Goal: Find specific page/section: Find specific page/section

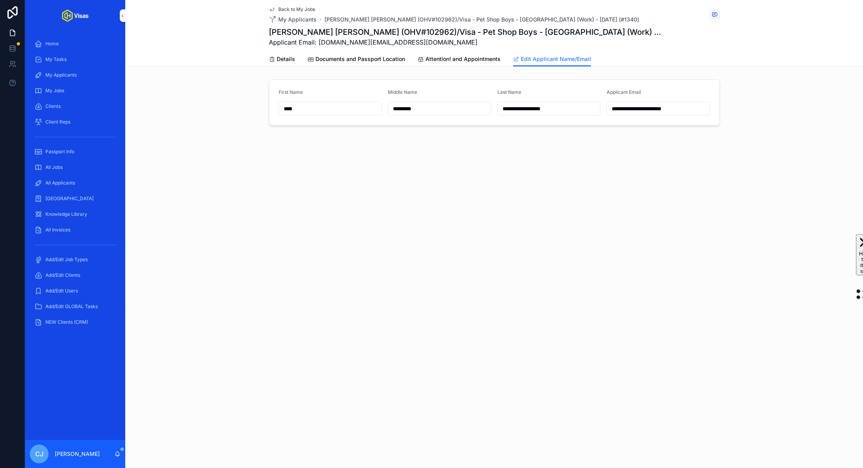
click at [79, 169] on div "All Jobs" at bounding box center [74, 167] width 81 height 13
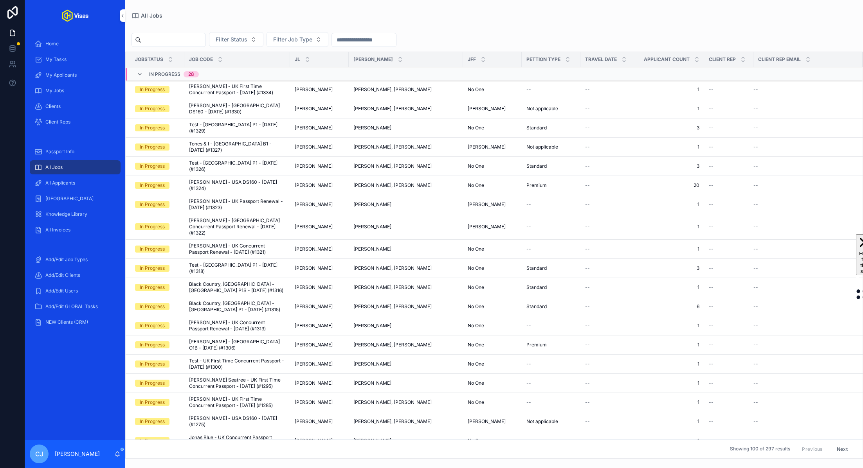
click at [191, 38] on input "scrollable content" at bounding box center [173, 39] width 64 height 11
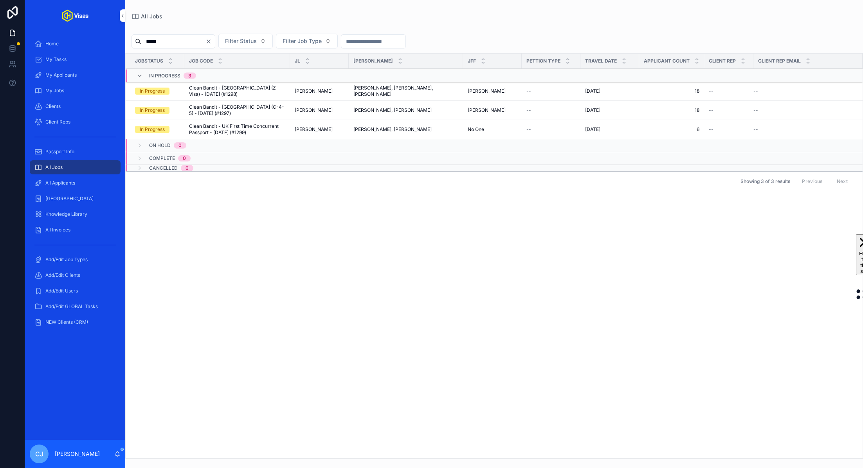
type input "*****"
click at [235, 106] on span "Clean Bandit - [GEOGRAPHIC_DATA] (C-4-5) - [DATE] (#1297)" at bounding box center [237, 110] width 96 height 13
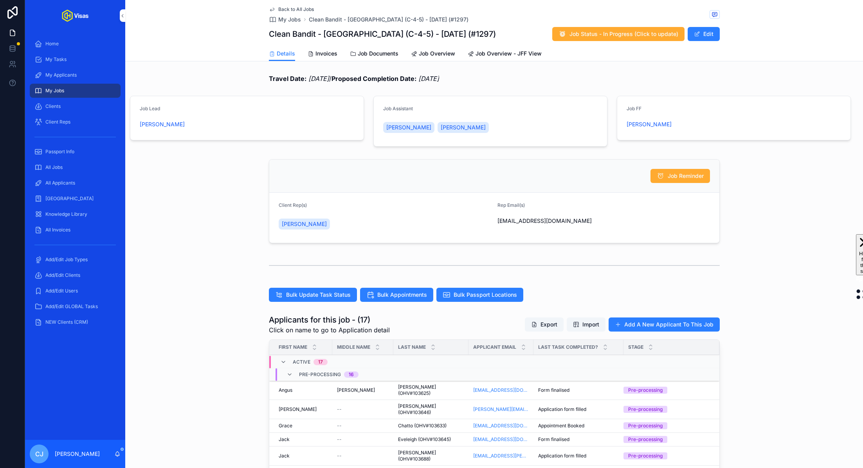
scroll to position [181, 0]
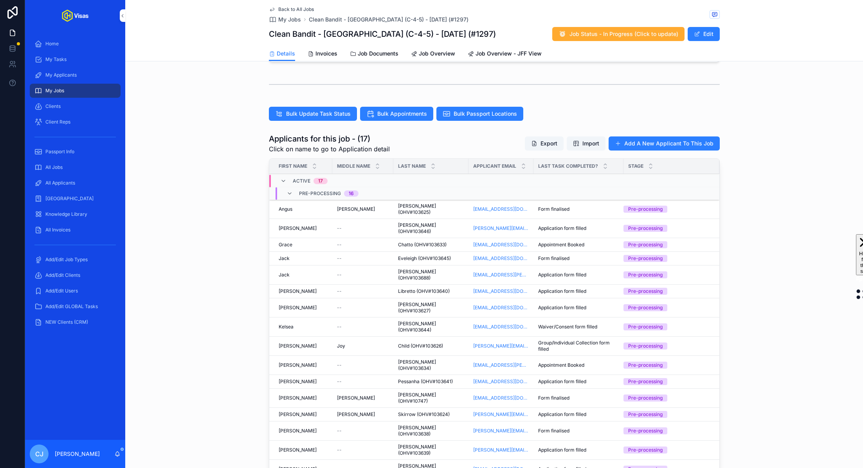
click at [408, 269] on span "[PERSON_NAME] (OHV#103688)" at bounding box center [431, 275] width 66 height 13
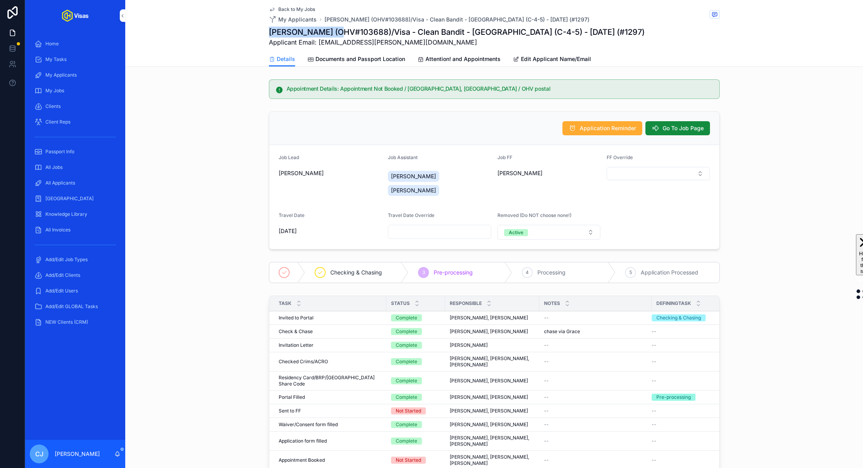
drag, startPoint x: 326, startPoint y: 32, endPoint x: 270, endPoint y: 31, distance: 56.0
click at [270, 31] on h1 "[PERSON_NAME] (OHV#103688)/Visa - Clean Bandit - [GEOGRAPHIC_DATA] (C-4-5) - [D…" at bounding box center [457, 32] width 376 height 11
copy h1 "[PERSON_NAME]"
